Goal: Information Seeking & Learning: Understand process/instructions

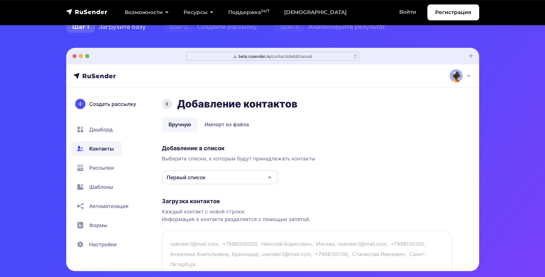
scroll to position [185, 0]
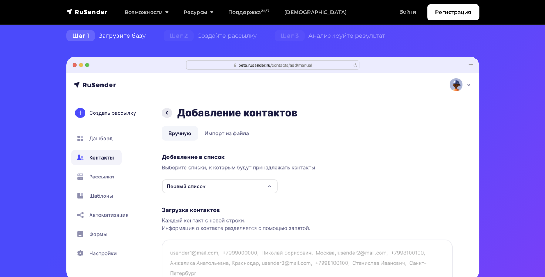
click at [101, 175] on img at bounding box center [272, 168] width 413 height 223
click at [270, 186] on img at bounding box center [272, 168] width 413 height 223
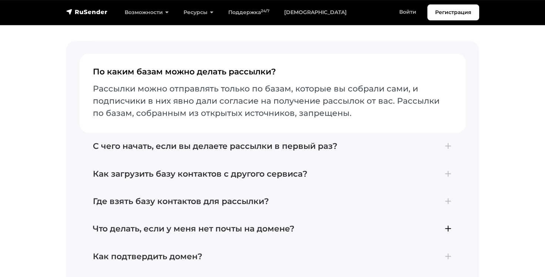
scroll to position [3108, 0]
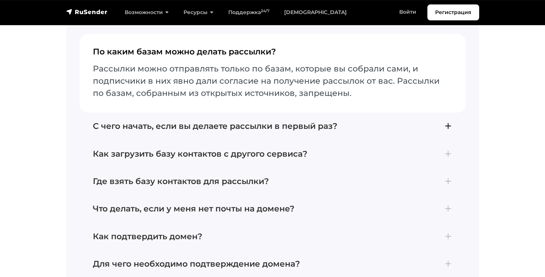
click at [258, 127] on h4 "С чего начать, если вы делаете рассылки в первый раз?" at bounding box center [273, 126] width 360 height 10
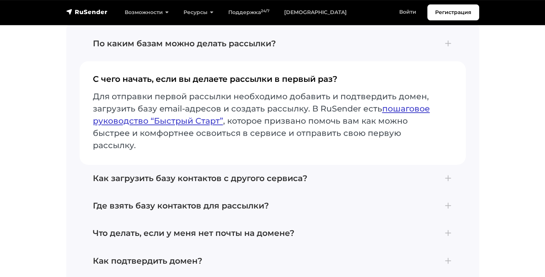
click at [425, 108] on link "пошаговое руководство “Быстрый Старт”" at bounding box center [261, 115] width 337 height 22
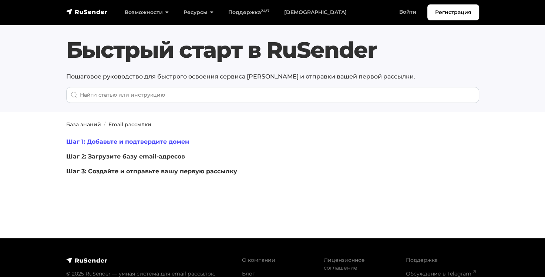
click at [118, 139] on link "Шаг 1: Добавьте и подтвердите домен" at bounding box center [127, 141] width 123 height 7
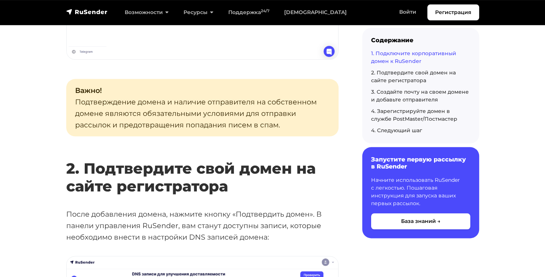
scroll to position [740, 0]
